Goal: Transaction & Acquisition: Purchase product/service

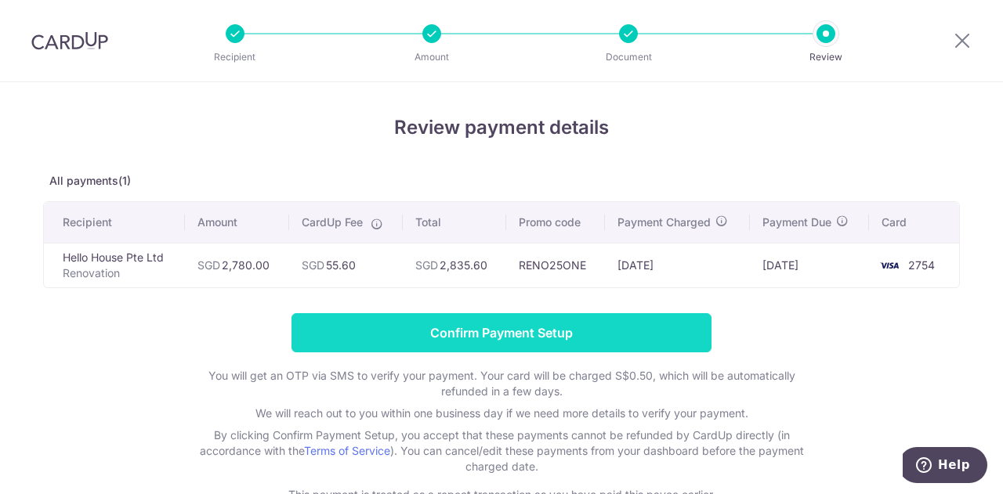
scroll to position [99, 0]
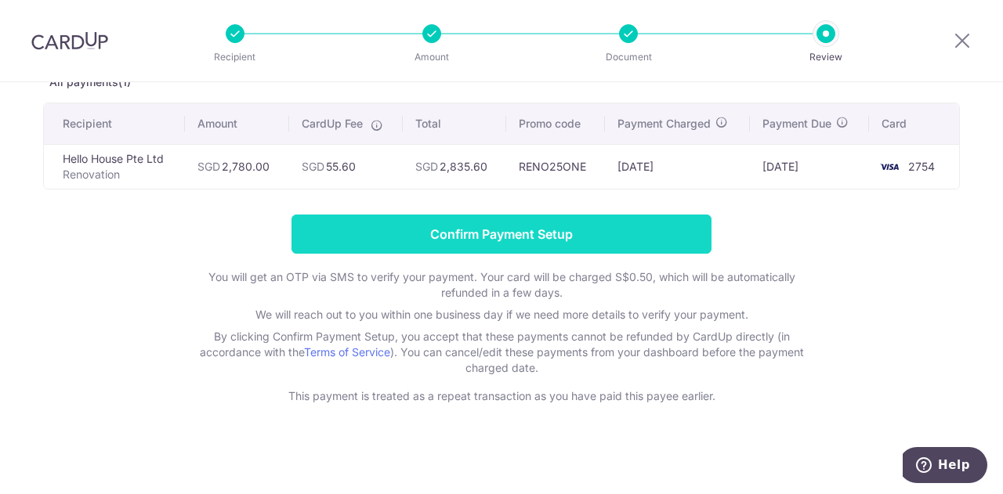
click at [500, 228] on input "Confirm Payment Setup" at bounding box center [501, 234] width 420 height 39
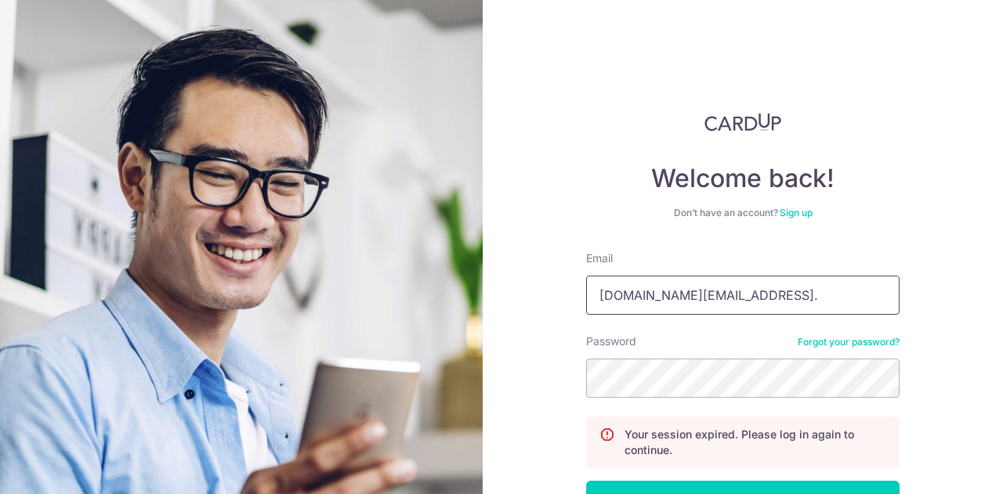
click at [704, 294] on input "peijuan.ee@gmail." at bounding box center [742, 295] width 313 height 39
click at [711, 295] on input "peijuan.ee@gmail." at bounding box center [742, 295] width 313 height 39
type input "[DOMAIN_NAME][EMAIL_ADDRESS][DOMAIN_NAME]"
click at [586, 481] on button "Log in" at bounding box center [742, 500] width 313 height 39
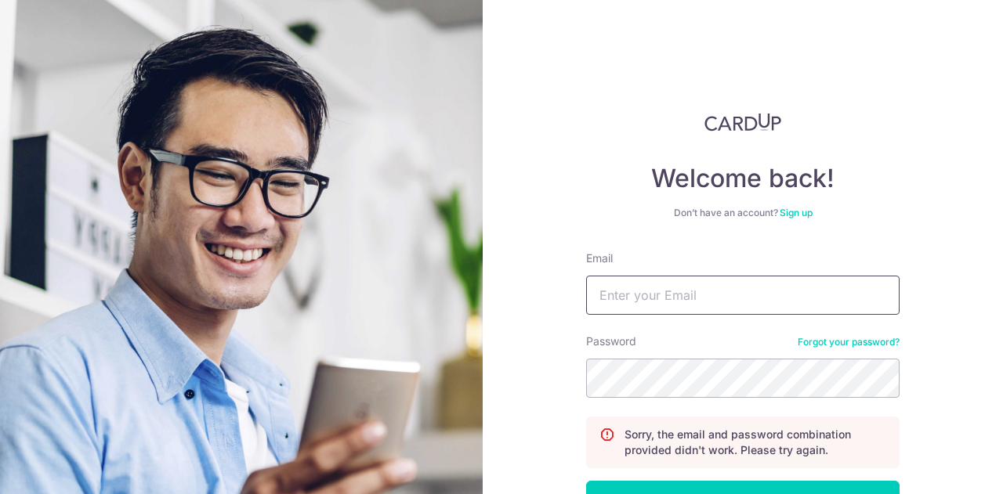
click at [706, 306] on input "Email" at bounding box center [742, 295] width 313 height 39
type input "[DOMAIN_NAME][EMAIL_ADDRESS][DOMAIN_NAME]"
click at [586, 481] on button "Log in" at bounding box center [742, 500] width 313 height 39
click at [706, 306] on input "Email" at bounding box center [742, 295] width 313 height 39
type input "[DOMAIN_NAME][EMAIL_ADDRESS][DOMAIN_NAME]"
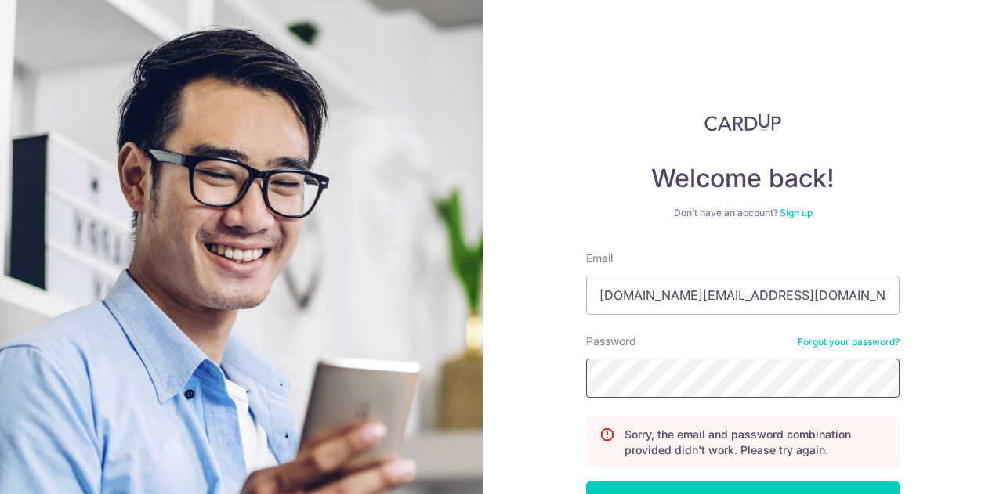
click at [586, 481] on button "Log in" at bounding box center [742, 500] width 313 height 39
click at [715, 305] on input "Email" at bounding box center [742, 295] width 313 height 39
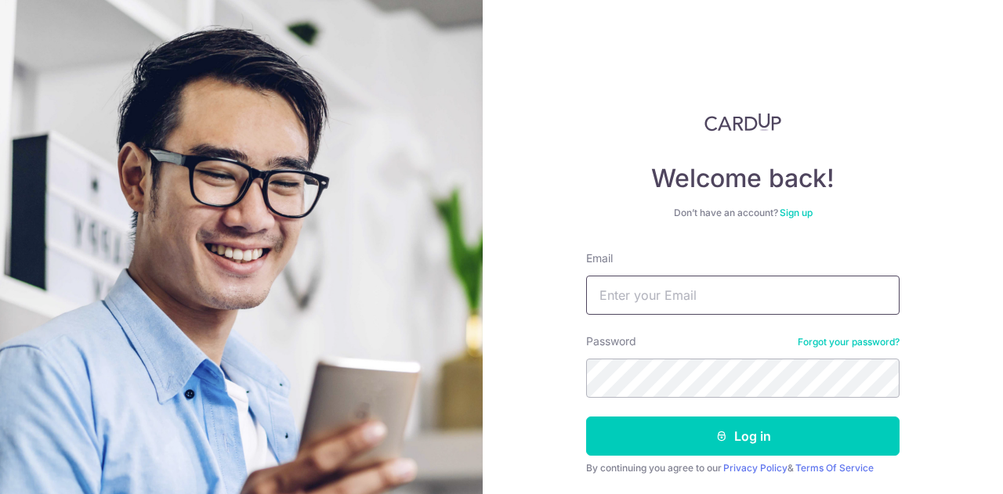
click at [624, 291] on input "Email" at bounding box center [742, 295] width 313 height 39
type input "[DOMAIN_NAME][EMAIL_ADDRESS][DOMAIN_NAME]"
click at [586, 417] on button "Log in" at bounding box center [742, 436] width 313 height 39
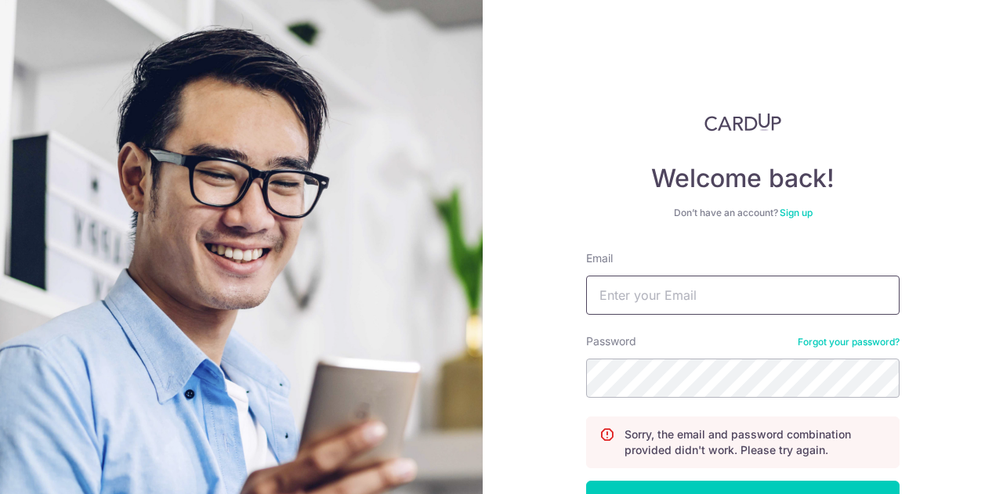
click at [691, 309] on input "Email" at bounding box center [742, 295] width 313 height 39
type input "[DOMAIN_NAME][EMAIL_ADDRESS][DOMAIN_NAME]"
click at [586, 481] on button "Log in" at bounding box center [742, 500] width 313 height 39
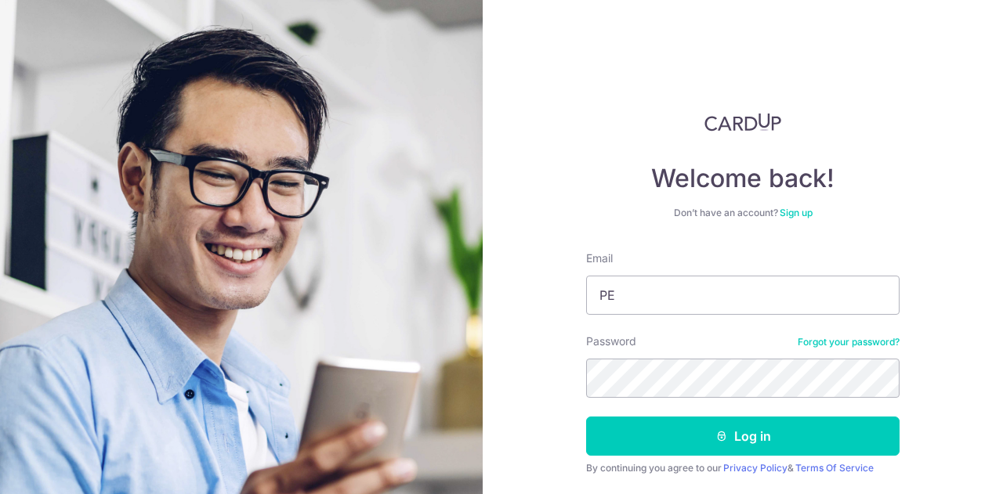
type input "P"
type input "[DOMAIN_NAME][EMAIL_ADDRESS][DOMAIN_NAME]"
click at [586, 417] on button "Log in" at bounding box center [742, 436] width 313 height 39
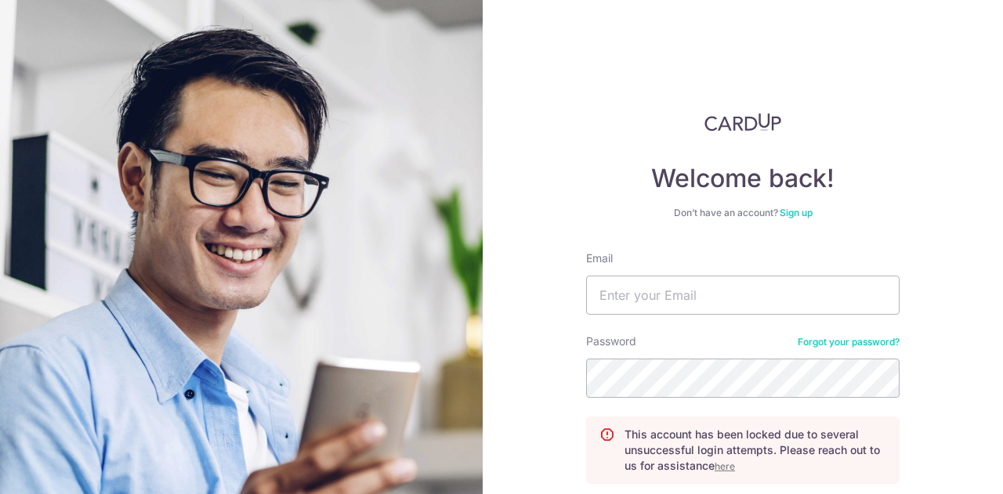
click at [718, 468] on u "here" at bounding box center [724, 467] width 20 height 12
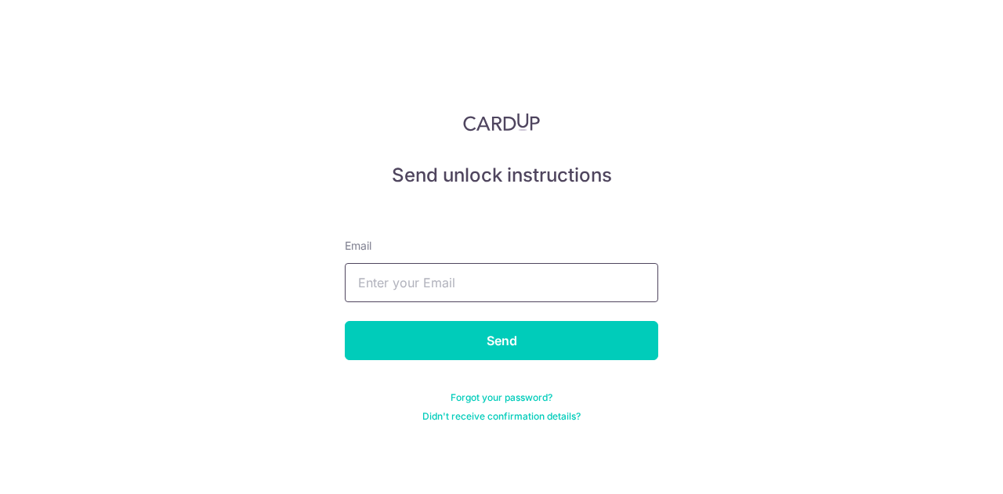
click at [447, 296] on input "text" at bounding box center [501, 282] width 313 height 39
type input "peijuan.ee@gmail.com"
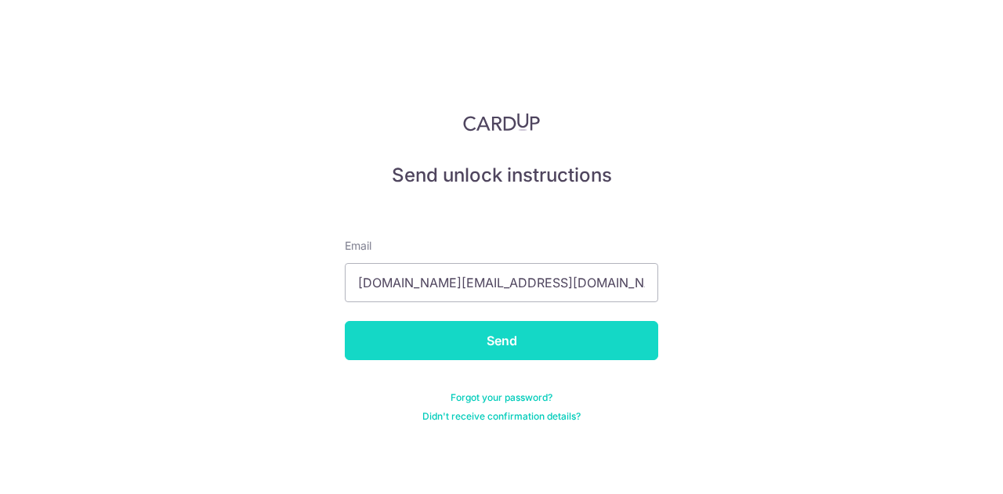
click at [450, 339] on input "Send" at bounding box center [501, 340] width 313 height 39
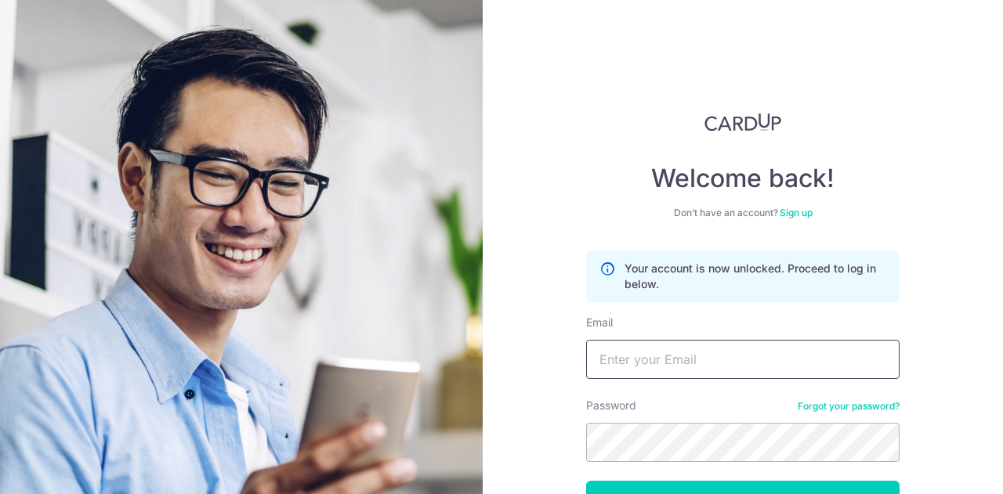
click at [681, 368] on input "Email" at bounding box center [742, 359] width 313 height 39
type input "[DOMAIN_NAME][EMAIL_ADDRESS][DOMAIN_NAME]"
click at [586, 481] on button "Log in" at bounding box center [742, 500] width 313 height 39
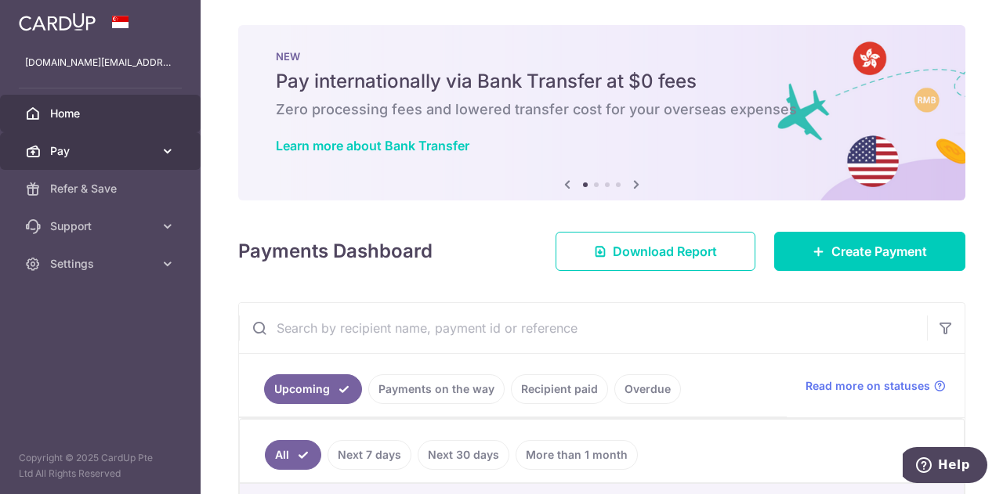
click at [96, 156] on span "Pay" at bounding box center [101, 151] width 103 height 16
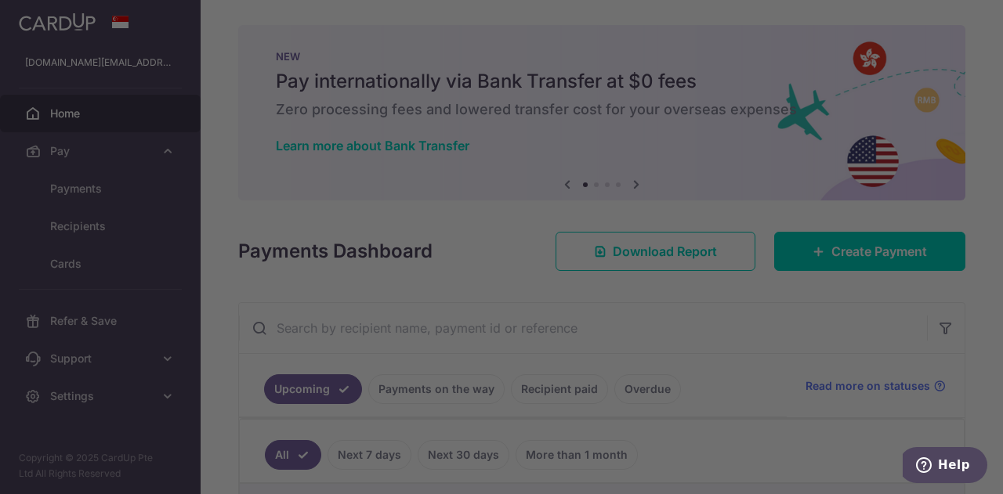
click at [102, 258] on div at bounding box center [506, 249] width 1013 height 499
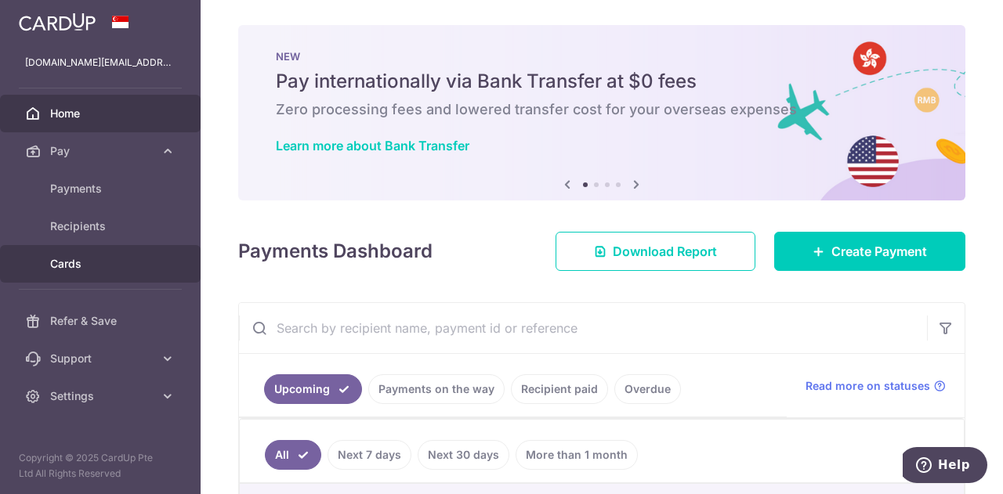
click at [75, 255] on link "Cards" at bounding box center [100, 264] width 201 height 38
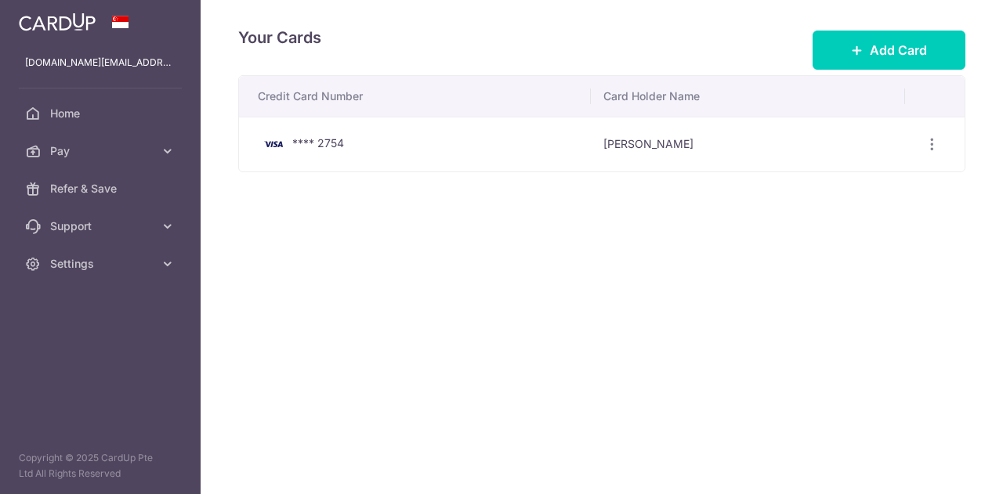
click at [340, 149] on span "**** 2754" at bounding box center [318, 142] width 52 height 13
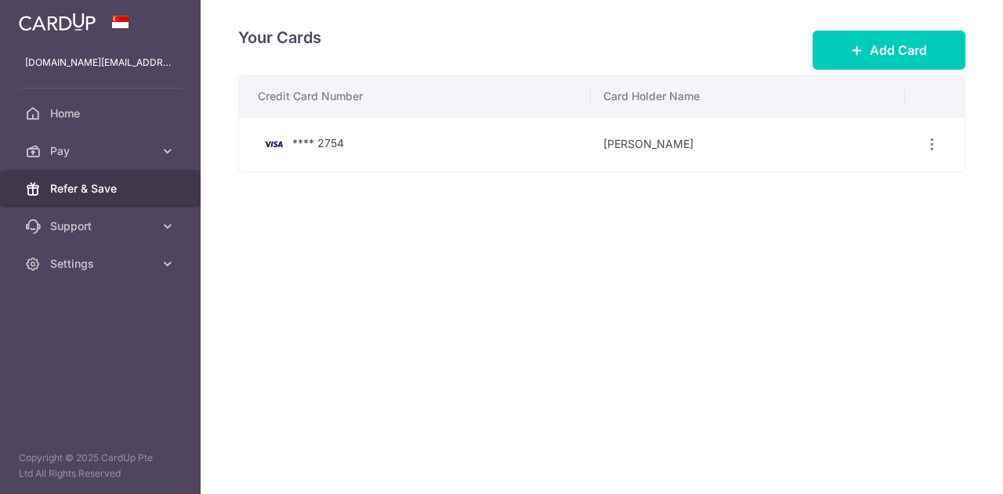
click at [56, 183] on span "Refer & Save" at bounding box center [101, 189] width 103 height 16
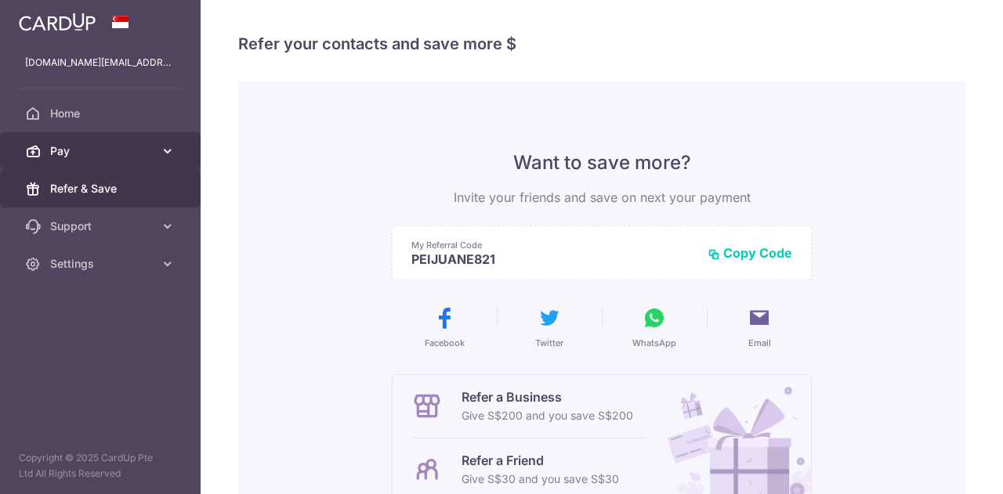
click at [64, 157] on span "Pay" at bounding box center [101, 151] width 103 height 16
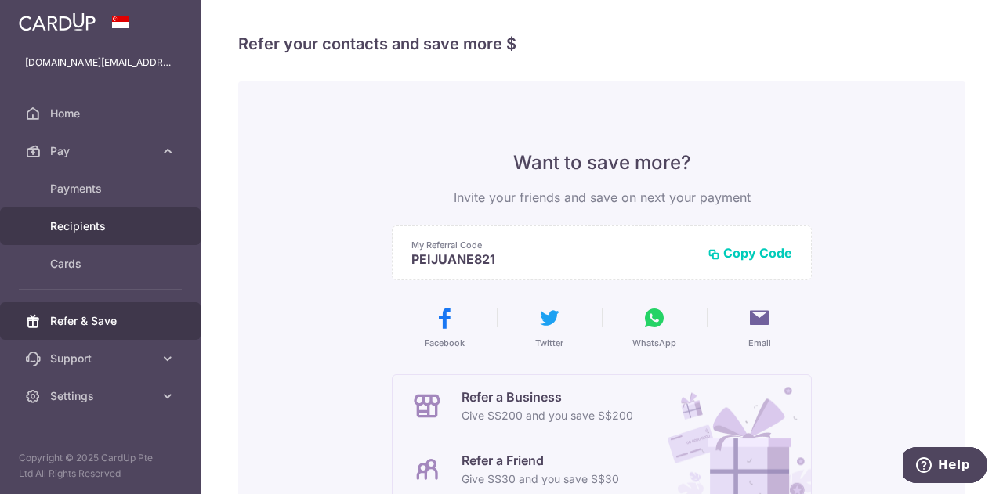
click at [96, 234] on link "Recipients" at bounding box center [100, 227] width 201 height 38
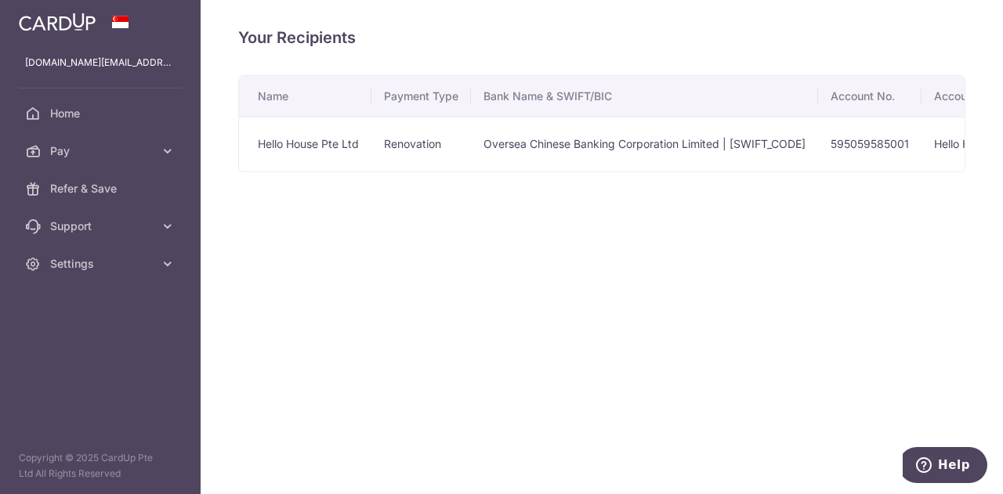
click at [824, 183] on div "Your Recipients Name Payment Type Bank Name & SWIFT/BIC Account No. Account Nam…" at bounding box center [602, 247] width 802 height 494
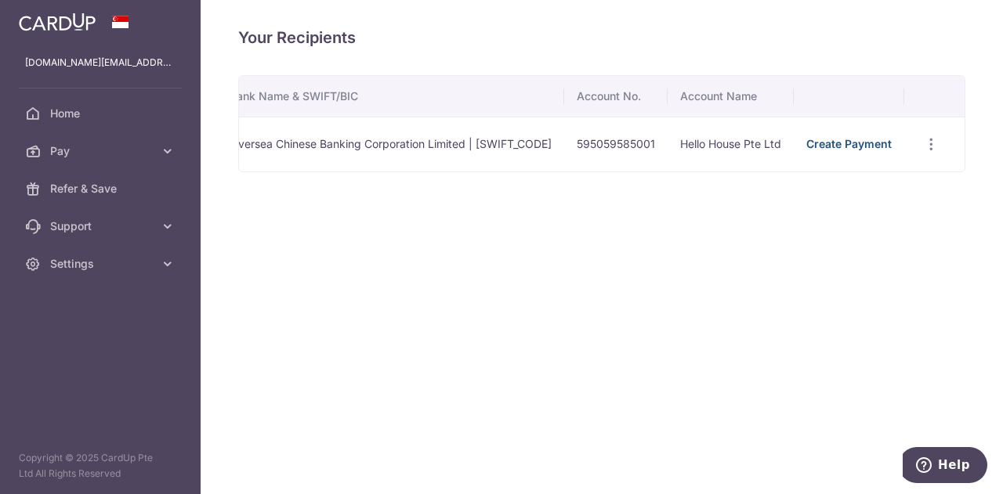
click at [847, 142] on link "Create Payment" at bounding box center [848, 143] width 85 height 13
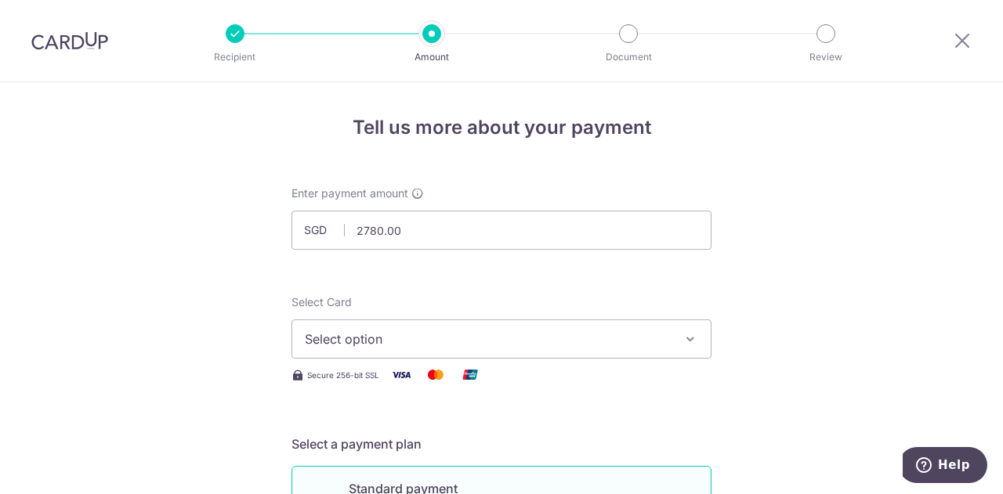
type input "2,780.00"
click at [392, 338] on span "Select option" at bounding box center [487, 339] width 365 height 19
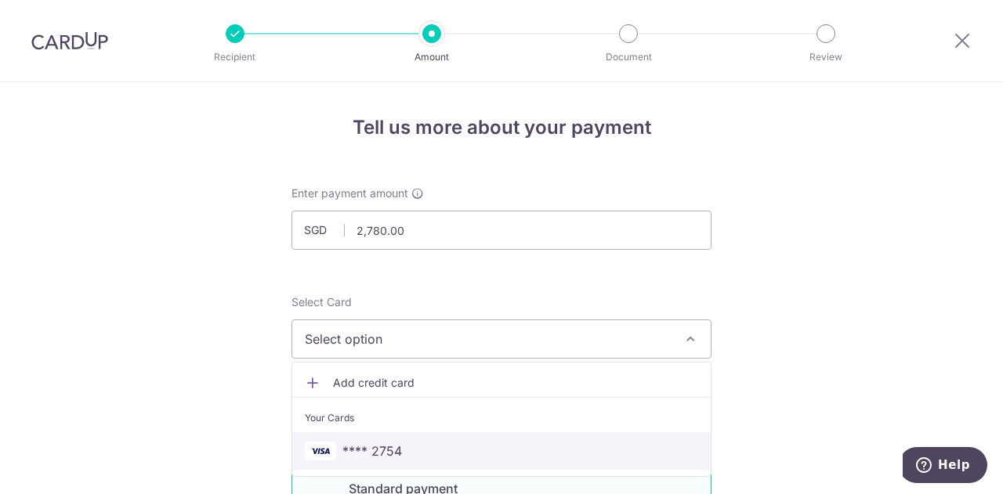
click at [401, 434] on link "**** 2754" at bounding box center [501, 451] width 418 height 38
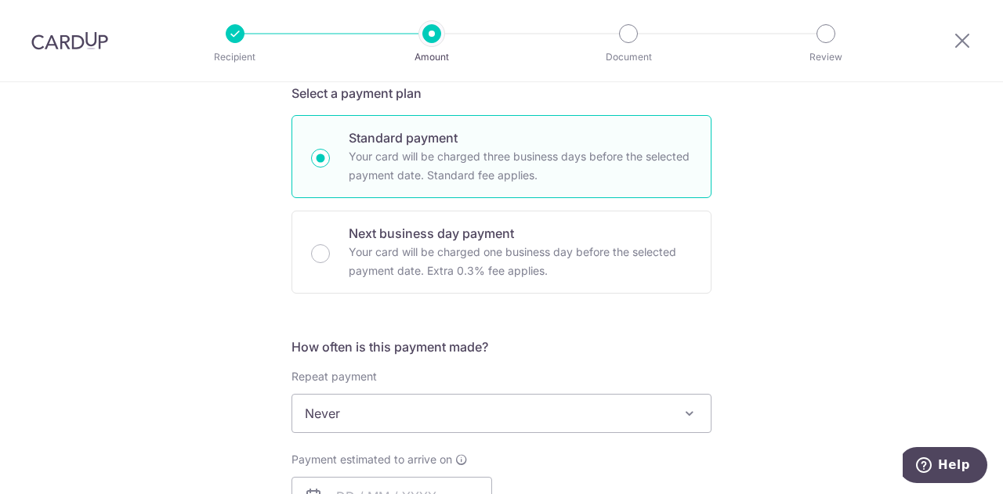
scroll to position [392, 0]
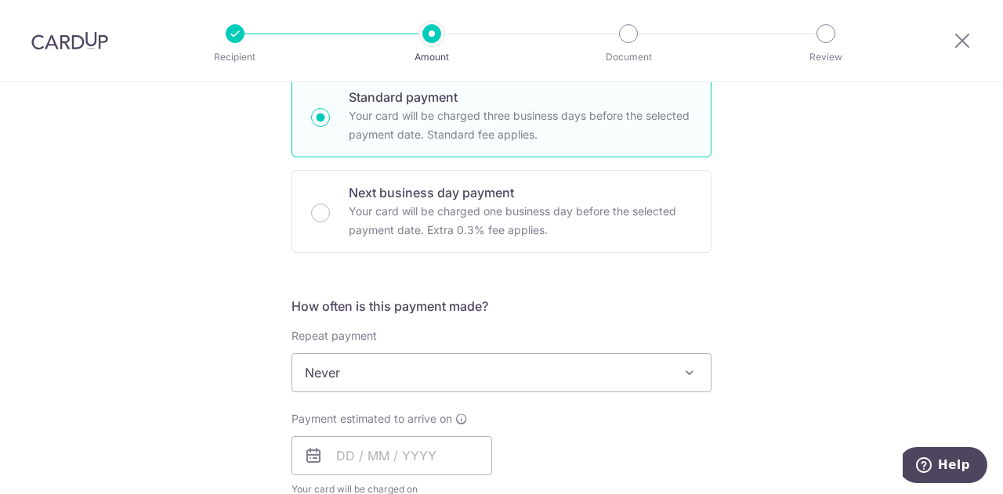
click at [378, 364] on span "Never" at bounding box center [501, 373] width 418 height 38
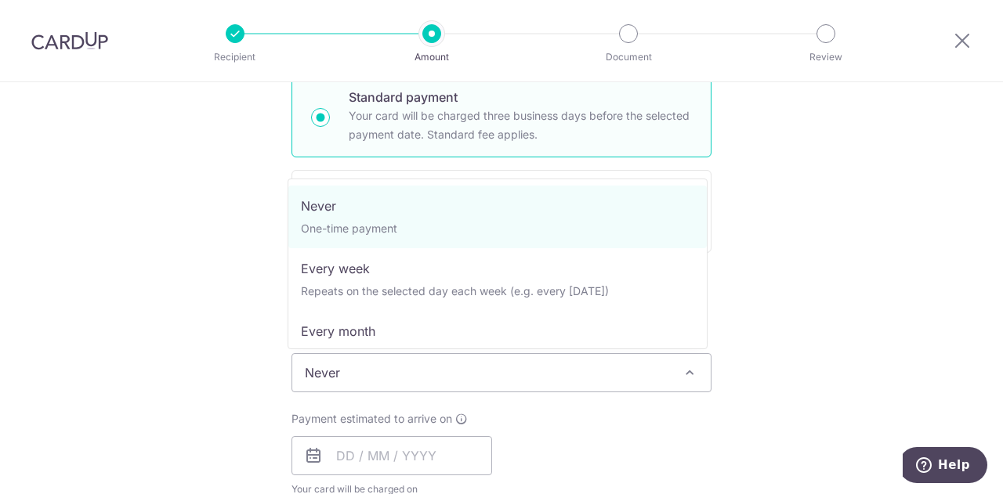
click at [379, 367] on span "Never" at bounding box center [501, 373] width 418 height 38
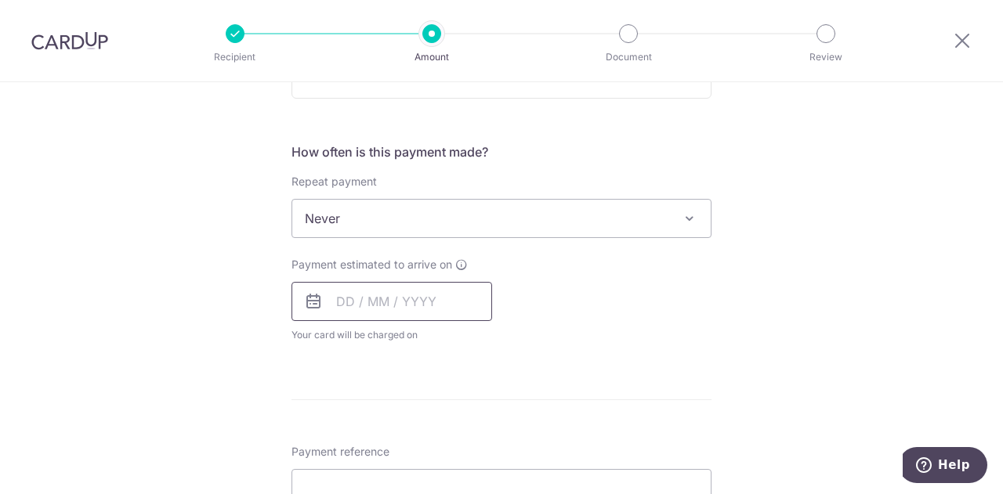
scroll to position [548, 0]
click at [374, 298] on input "text" at bounding box center [391, 299] width 201 height 39
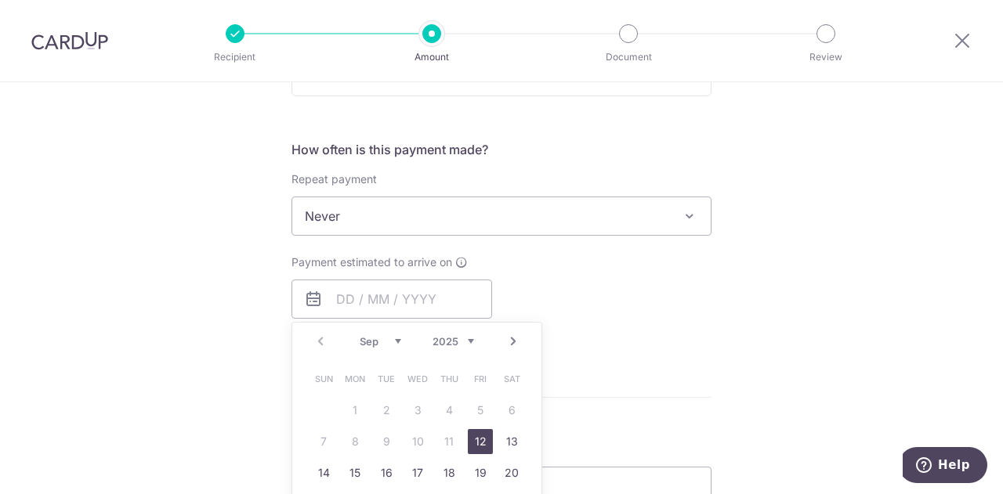
click at [472, 439] on link "12" at bounding box center [480, 441] width 25 height 25
type input "12/09/2025"
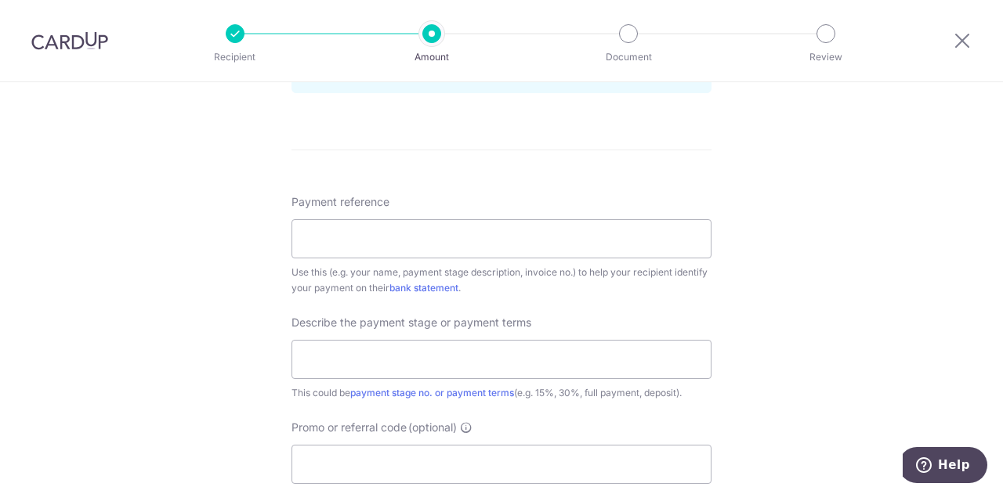
scroll to position [862, 0]
drag, startPoint x: 354, startPoint y: 236, endPoint x: 359, endPoint y: 251, distance: 15.6
click at [354, 236] on input "Payment reference" at bounding box center [501, 237] width 420 height 39
type input "last payment"
drag, startPoint x: 395, startPoint y: 352, endPoint x: 396, endPoint y: 360, distance: 8.0
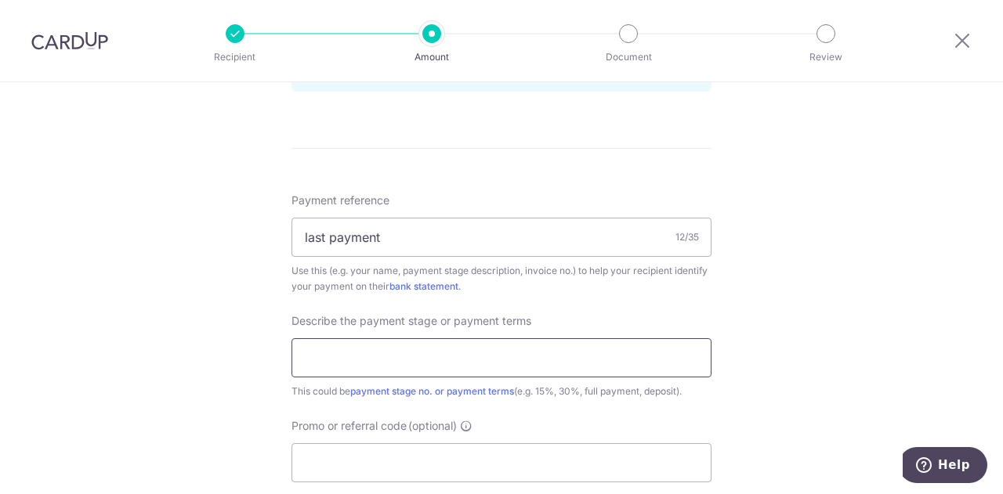
click at [395, 352] on input "text" at bounding box center [501, 357] width 420 height 39
type input "last payment"
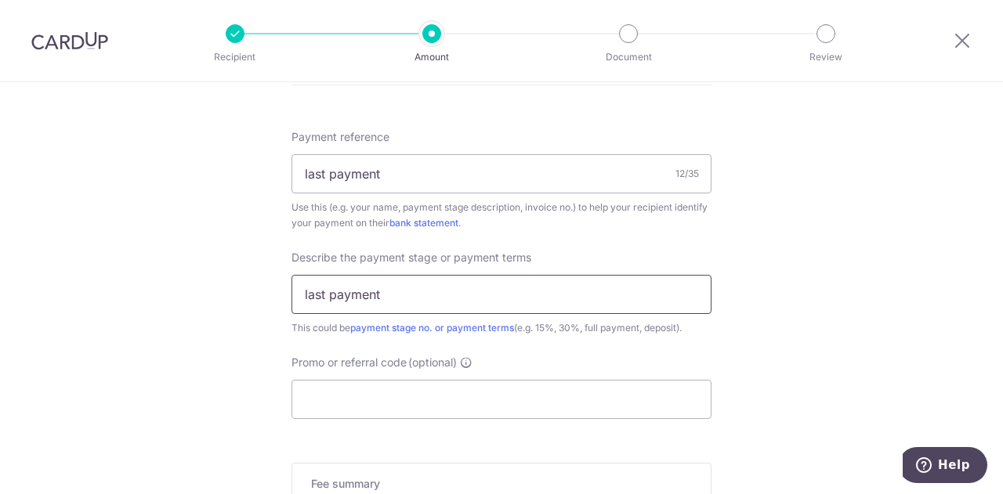
scroll to position [940, 0]
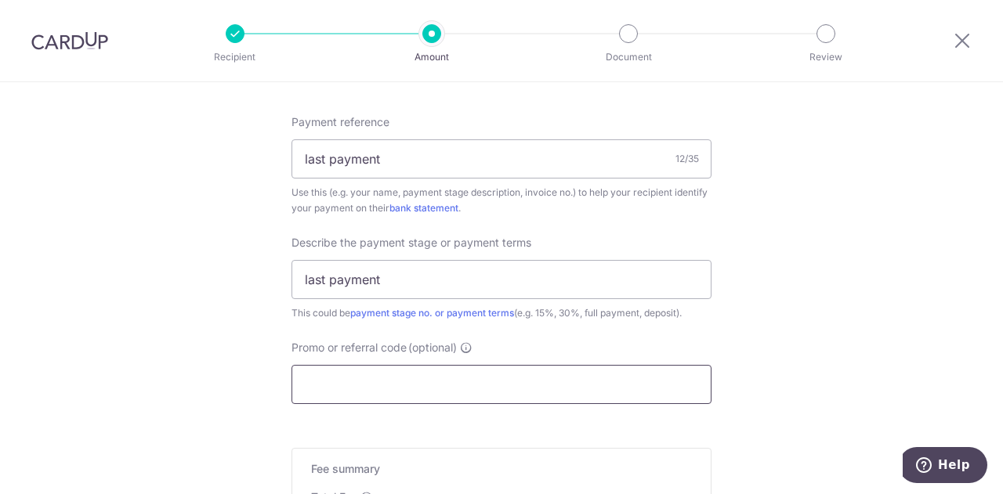
click at [396, 371] on input "Promo or referral code (optional)" at bounding box center [501, 384] width 420 height 39
paste input "RENO25ONE"
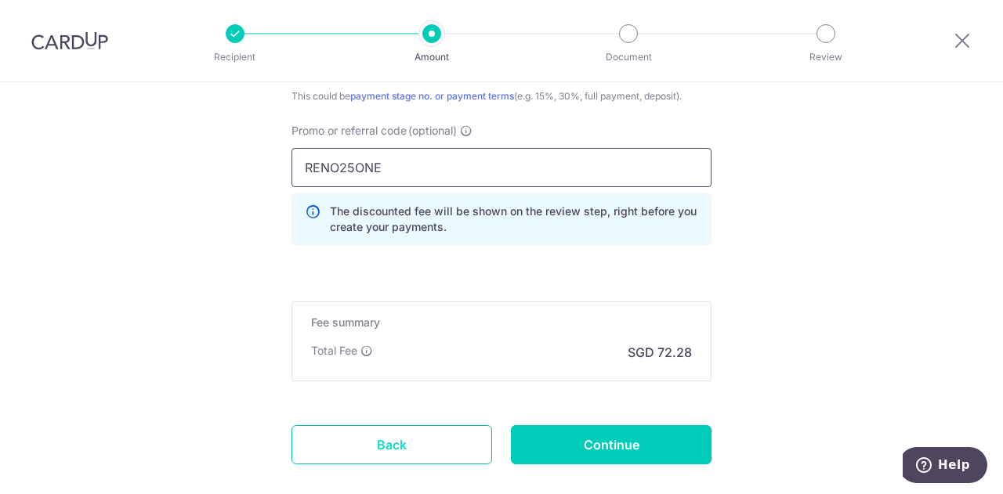
scroll to position [1240, 0]
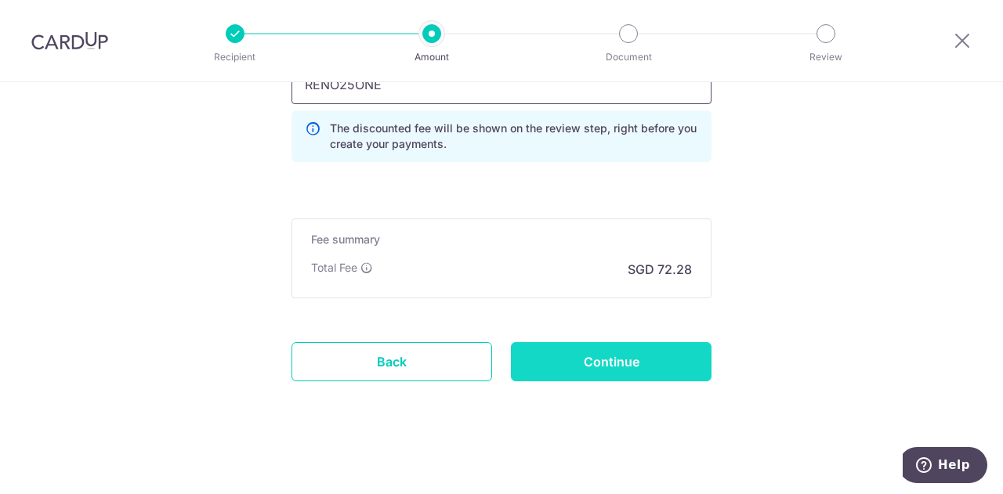
type input "RENO25ONE"
click at [577, 376] on input "Continue" at bounding box center [611, 361] width 201 height 39
type input "Create Schedule"
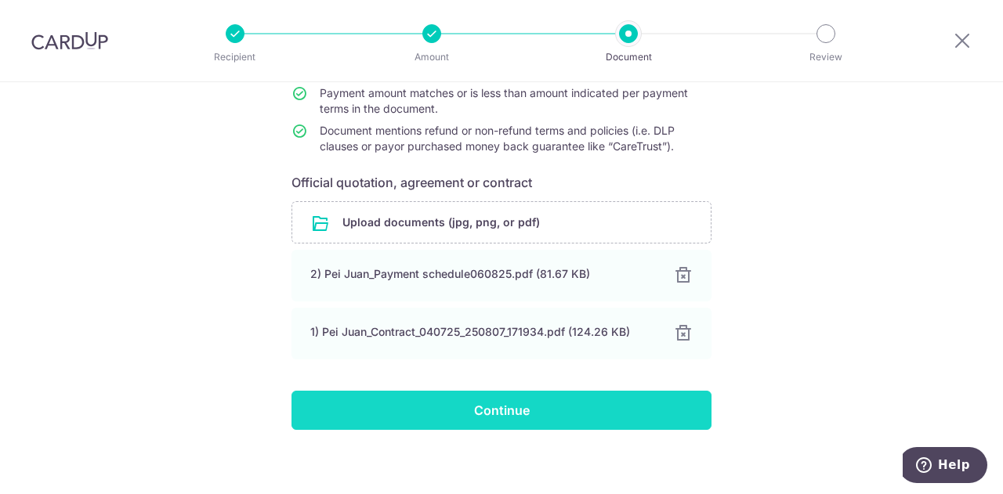
scroll to position [190, 0]
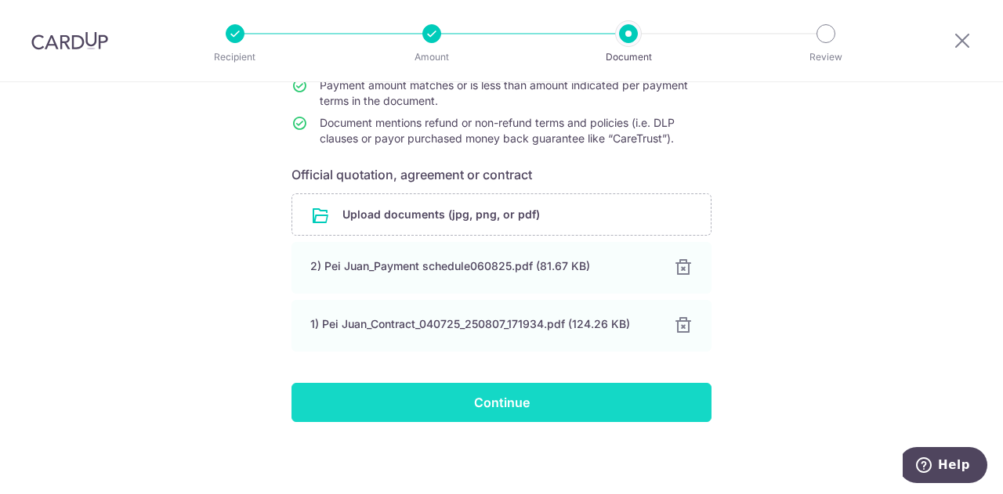
click at [501, 392] on input "Continue" at bounding box center [501, 402] width 420 height 39
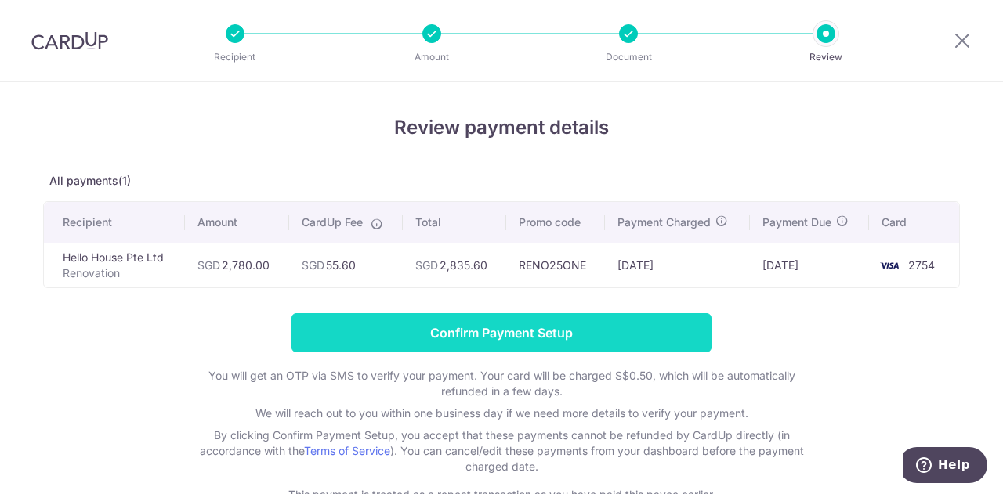
click at [641, 342] on input "Confirm Payment Setup" at bounding box center [501, 332] width 420 height 39
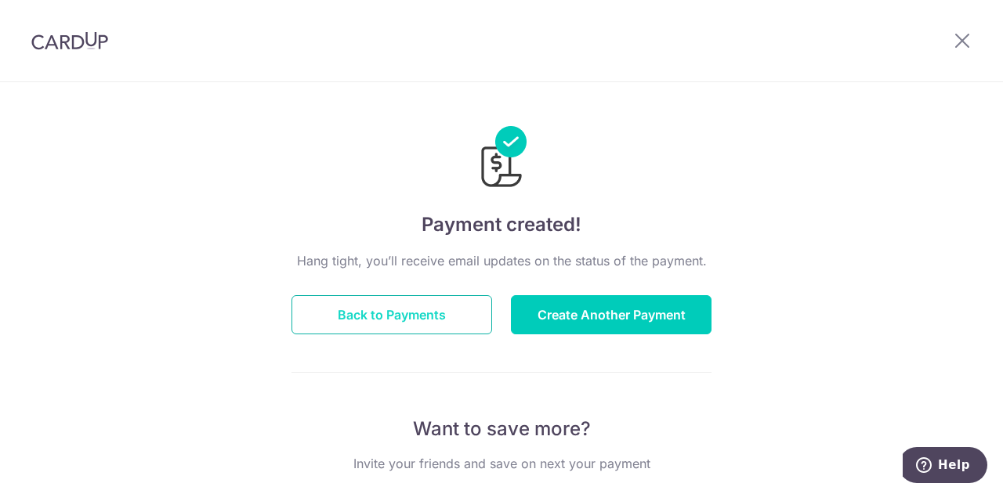
click at [374, 330] on button "Back to Payments" at bounding box center [391, 314] width 201 height 39
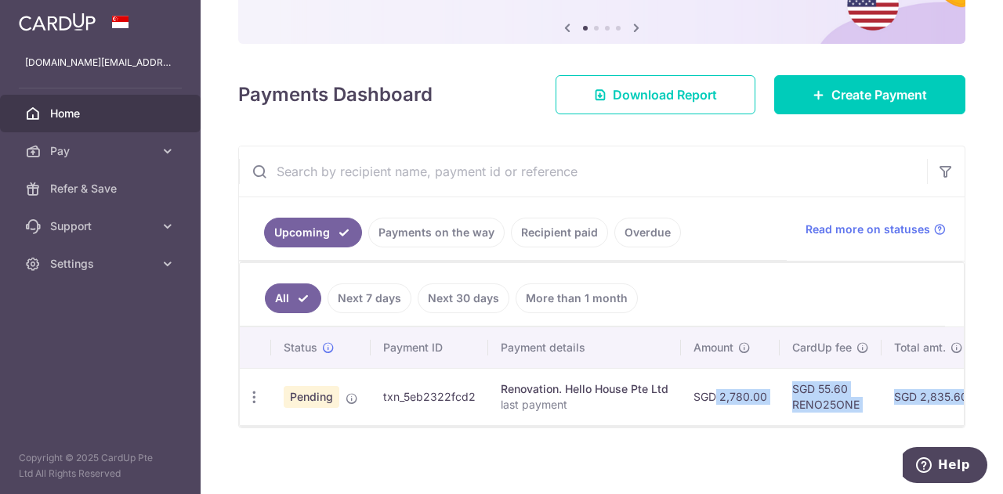
drag, startPoint x: 686, startPoint y: 421, endPoint x: 923, endPoint y: 432, distance: 236.8
click at [923, 432] on div "× Pause Schedule Pause all future payments in this series Pause just this one p…" at bounding box center [602, 247] width 802 height 494
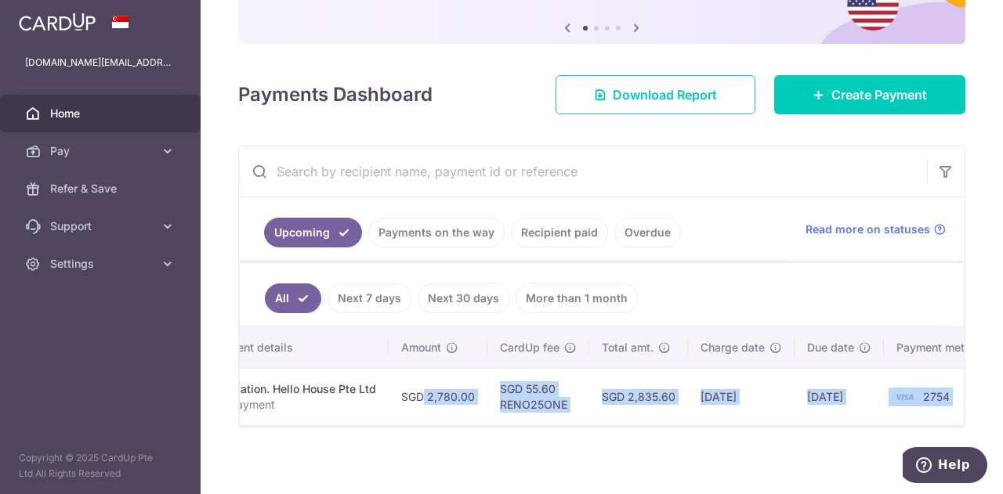
scroll to position [0, 327]
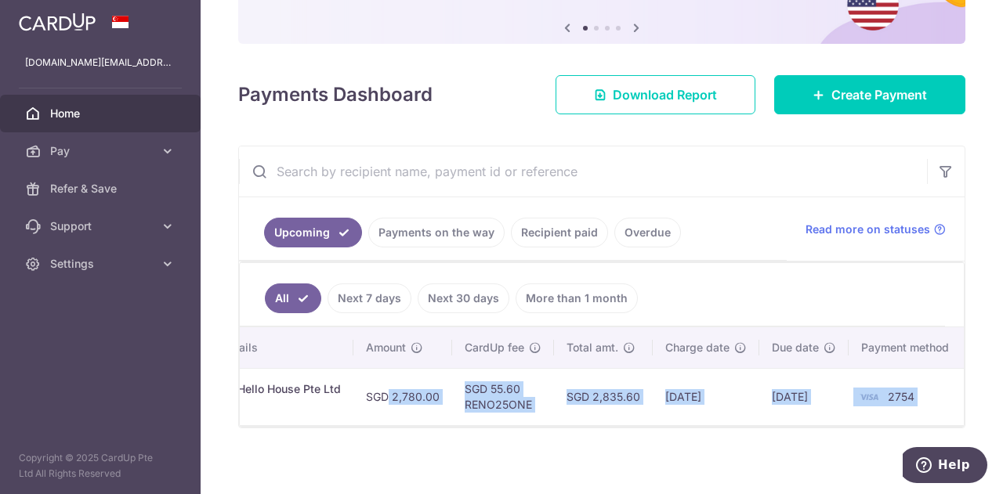
click at [830, 450] on div "× Pause Schedule Pause all future payments in this series Pause just this one p…" at bounding box center [602, 247] width 802 height 494
